Goal: Information Seeking & Learning: Learn about a topic

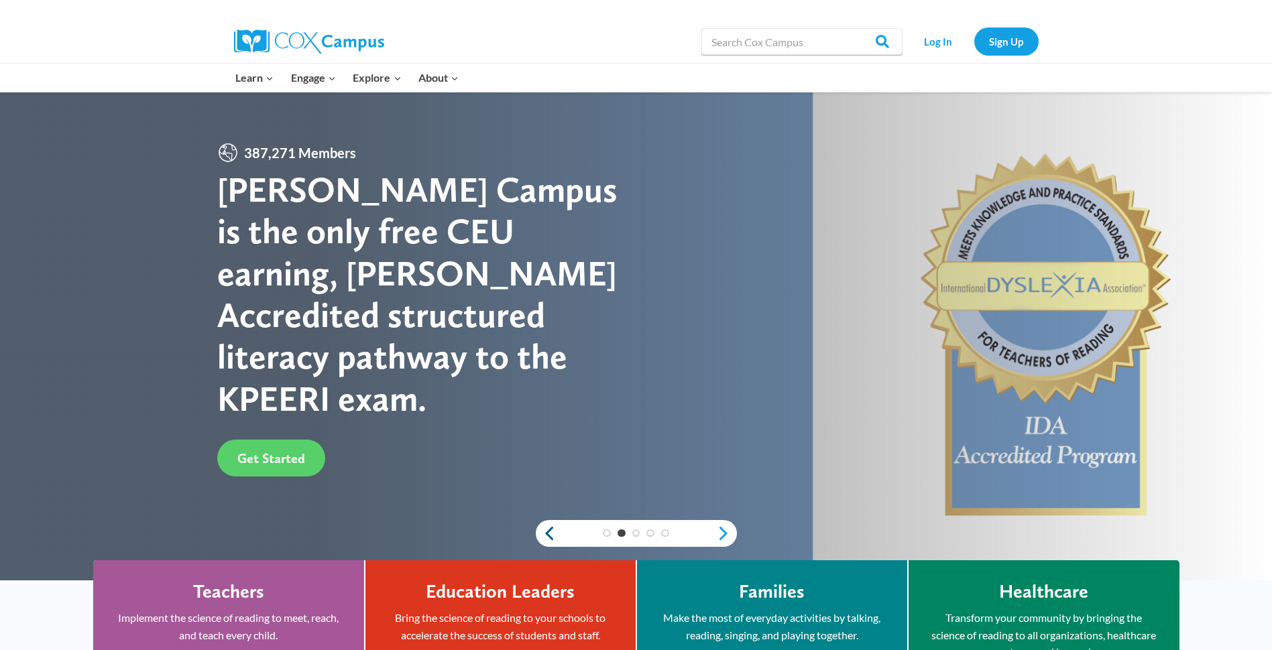
click at [544, 530] on link "Previous" at bounding box center [546, 534] width 20 height 16
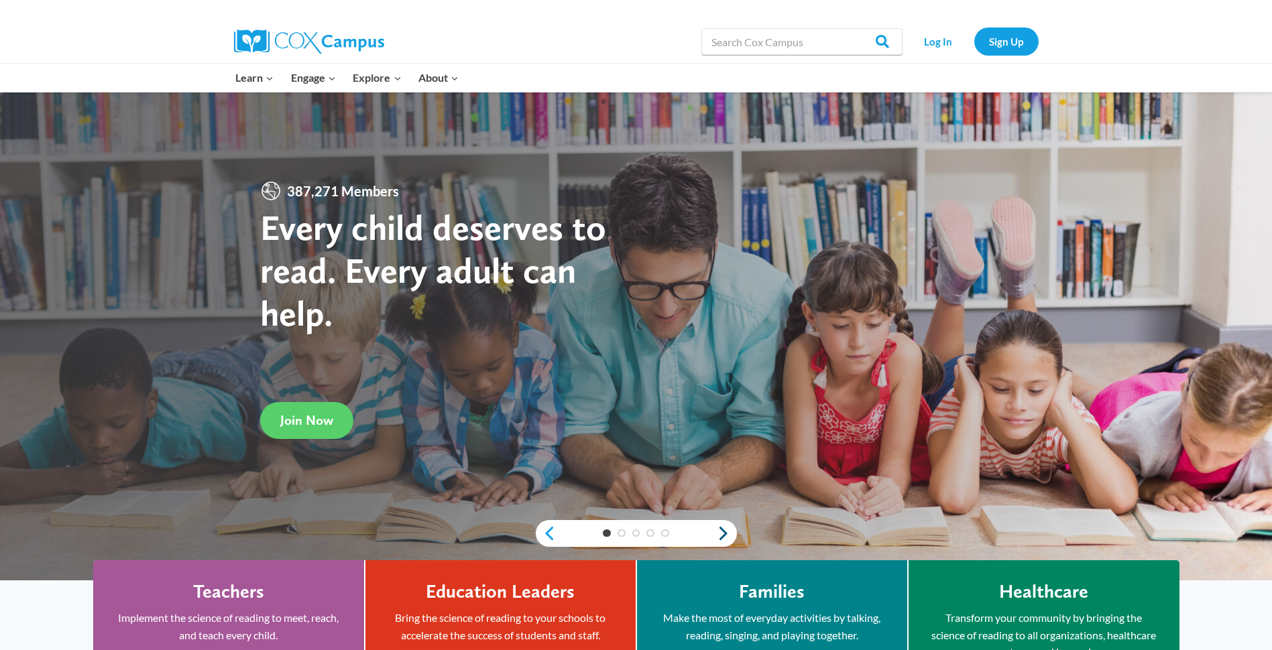
click at [724, 534] on link "Next" at bounding box center [727, 534] width 20 height 16
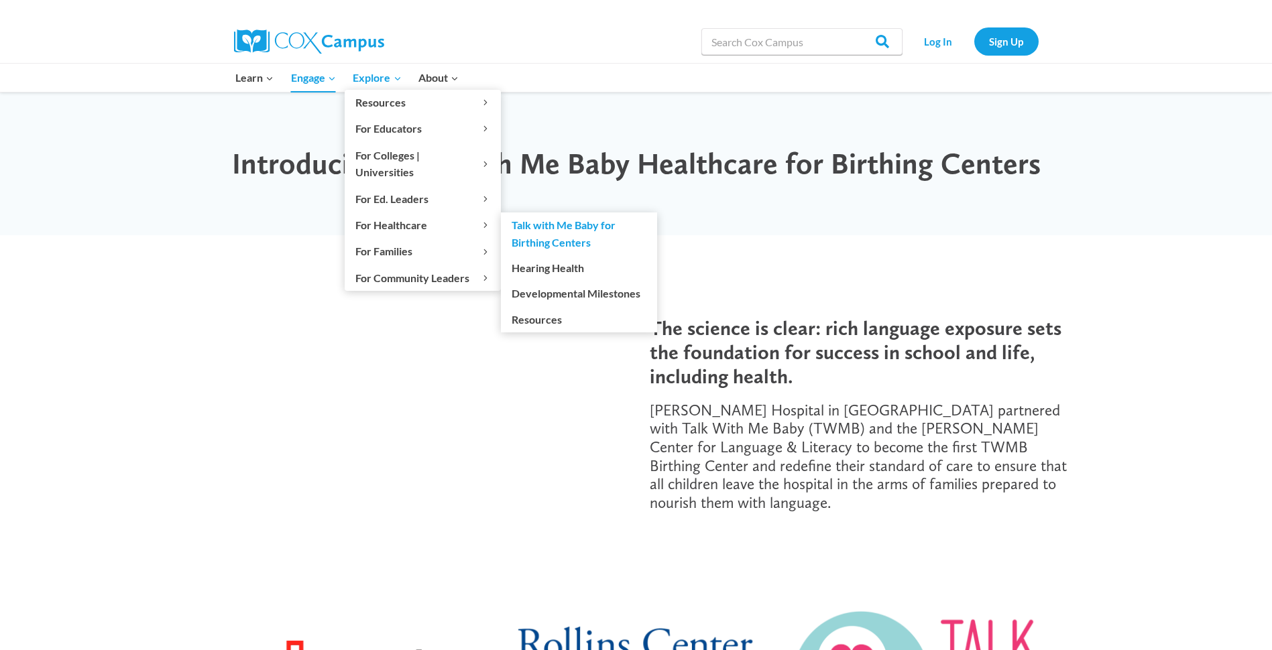
click at [544, 212] on link "Talk with Me Baby for Birthing Centers" at bounding box center [579, 233] width 156 height 43
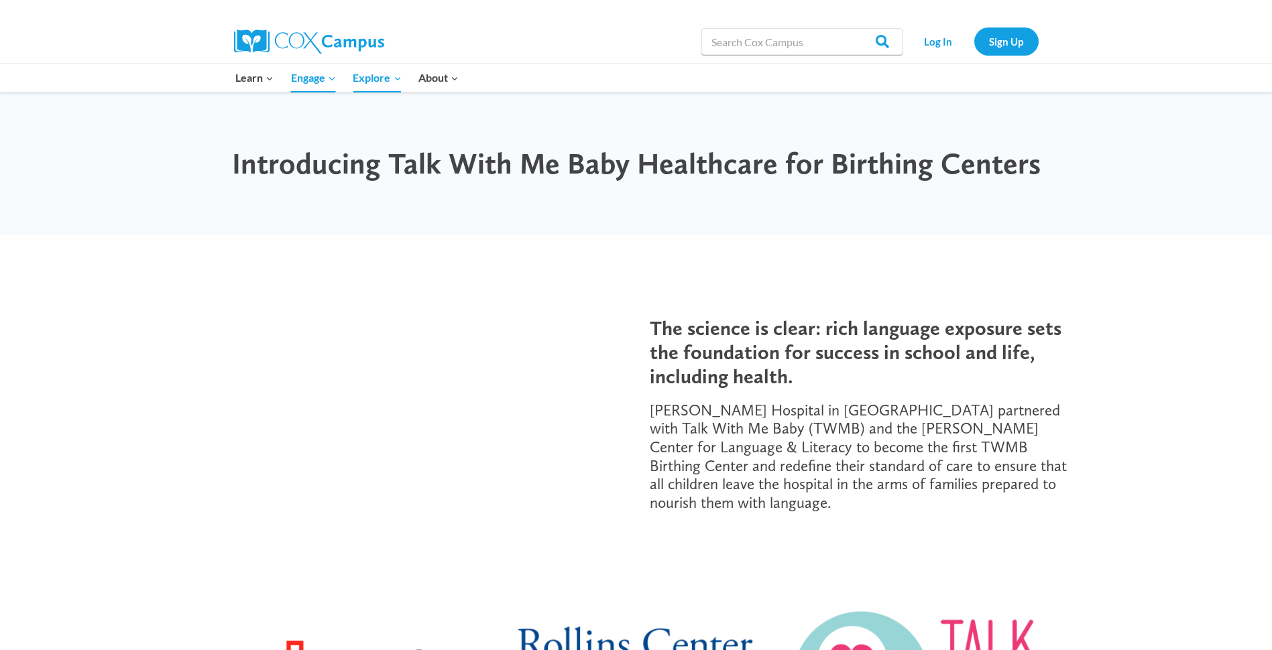
click at [590, 132] on div "Introducing Talk With Me Baby Healthcare for Birthing Centers" at bounding box center [636, 164] width 838 height 116
click at [631, 119] on div "Introducing Talk With Me Baby Healthcare for Birthing Centers" at bounding box center [636, 164] width 838 height 116
